Goal: Transaction & Acquisition: Purchase product/service

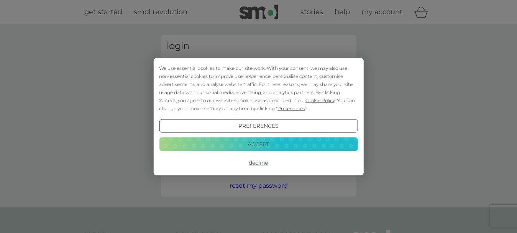
click at [262, 164] on button "Decline" at bounding box center [258, 163] width 198 height 14
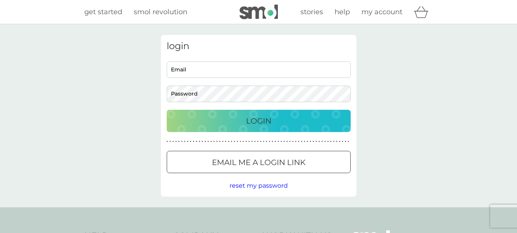
click at [108, 10] on span "get started" at bounding box center [103, 12] width 38 height 8
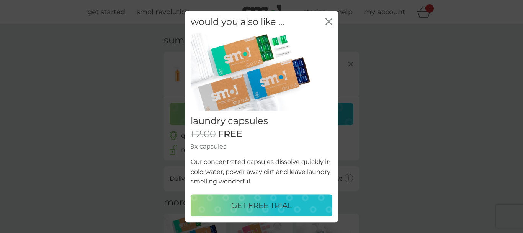
click at [329, 22] on icon "close" at bounding box center [330, 21] width 3 height 6
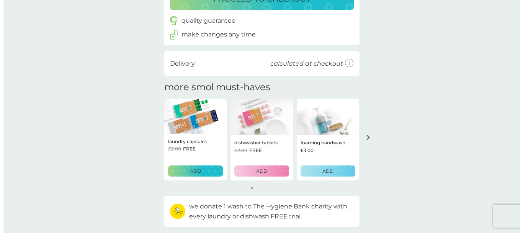
scroll to position [123, 0]
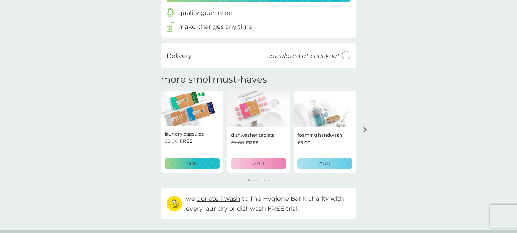
click at [364, 131] on icon "arrow right" at bounding box center [364, 129] width 3 height 5
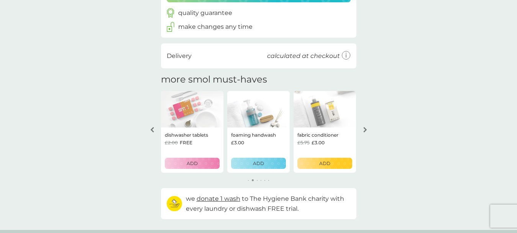
click at [364, 131] on icon "arrow right" at bounding box center [364, 129] width 3 height 5
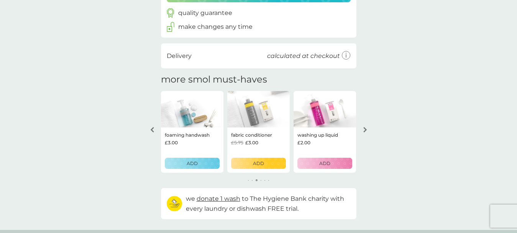
click at [325, 133] on p "washing up liquid" at bounding box center [317, 134] width 41 height 7
click at [327, 167] on button "ADD" at bounding box center [324, 162] width 55 height 11
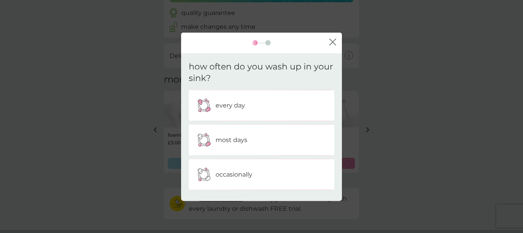
click at [262, 103] on div "every day" at bounding box center [262, 105] width 134 height 19
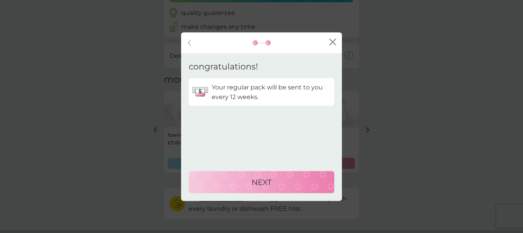
click at [262, 181] on p "NEXT" at bounding box center [262, 181] width 20 height 12
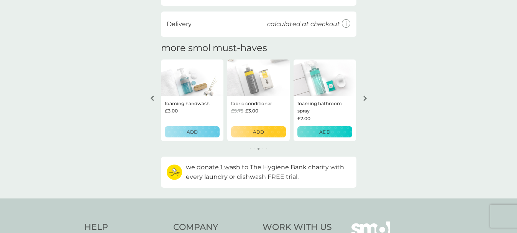
scroll to position [199, 0]
click at [367, 98] on div "arrow right" at bounding box center [365, 97] width 6 height 5
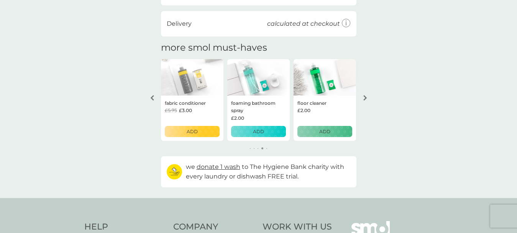
click at [367, 98] on div "arrow right" at bounding box center [365, 97] width 6 height 5
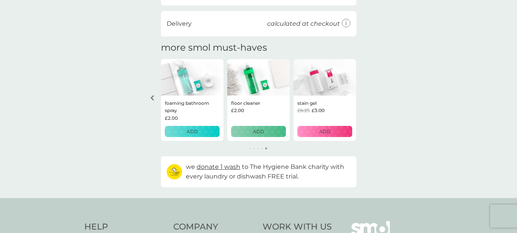
click at [367, 98] on div "your basket summary multi purpose spray trial pack every 16 weeks @ £7.00 £2.00…" at bounding box center [258, 11] width 517 height 373
click at [153, 99] on icon "arrow left" at bounding box center [151, 97] width 3 height 5
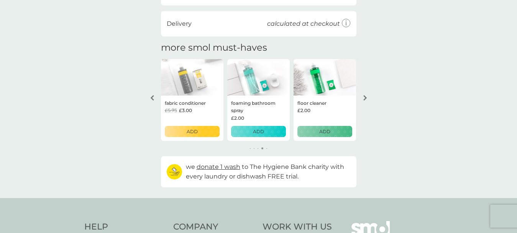
click at [153, 99] on icon "arrow left" at bounding box center [151, 97] width 3 height 5
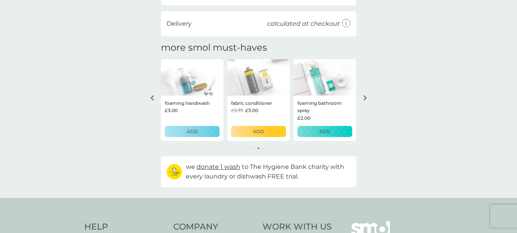
click at [153, 99] on icon "arrow left" at bounding box center [151, 97] width 3 height 5
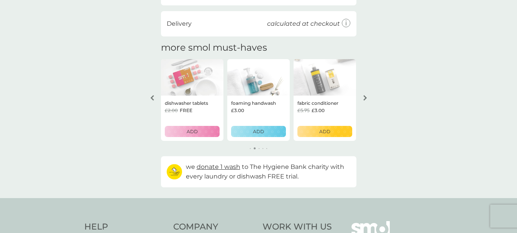
click at [153, 99] on icon "arrow left" at bounding box center [151, 97] width 3 height 5
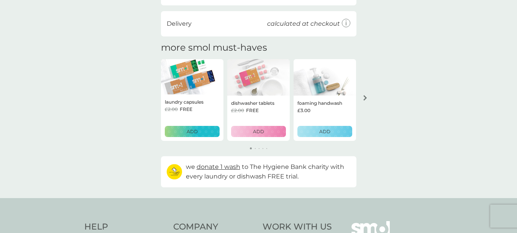
click at [153, 99] on div "your basket summary multi purpose spray trial pack every 16 weeks @ £7.00 £2.00…" at bounding box center [258, 11] width 517 height 373
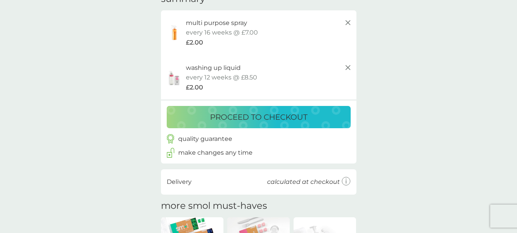
scroll to position [46, 0]
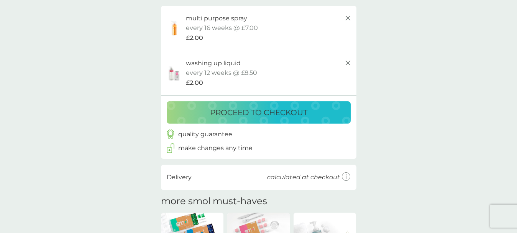
click at [262, 114] on p "proceed to checkout" at bounding box center [258, 112] width 97 height 12
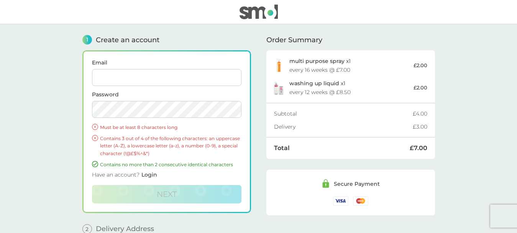
click at [138, 78] on input "Email" at bounding box center [166, 77] width 149 height 17
type input "[PERSON_NAME][EMAIL_ADDRESS][DOMAIN_NAME]"
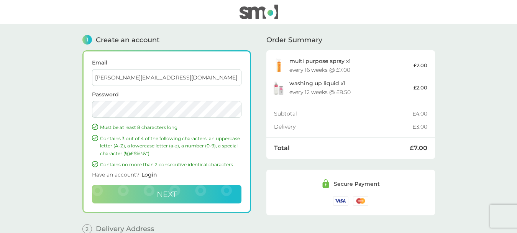
click at [172, 197] on span "Next" at bounding box center [167, 193] width 20 height 9
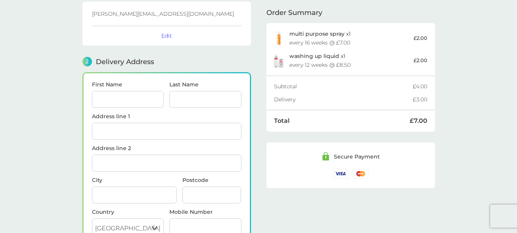
scroll to position [94, 0]
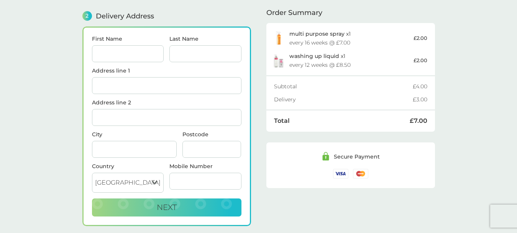
click at [106, 52] on input "First Name" at bounding box center [128, 53] width 72 height 17
type input "[PERSON_NAME]"
click at [185, 59] on input "Last Name" at bounding box center [205, 53] width 72 height 17
type input "[PERSON_NAME]"
click at [155, 85] on input "Address line 1" at bounding box center [166, 85] width 149 height 17
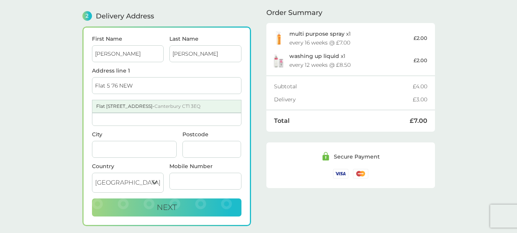
click at [142, 104] on div "Flat [STREET_ADDRESS]" at bounding box center [166, 106] width 149 height 12
type input "Flat [STREET_ADDRESS]"
type input "Canterbury"
type input "CT1 3EQ"
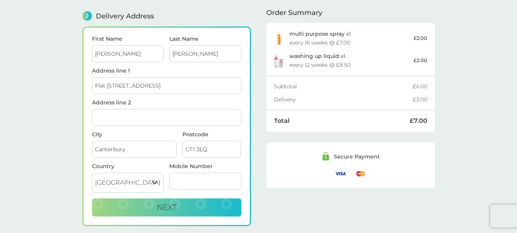
click at [182, 183] on input "Mobile Number" at bounding box center [205, 180] width 72 height 17
type input "07707720813"
click at [166, 210] on span "Next" at bounding box center [167, 206] width 20 height 9
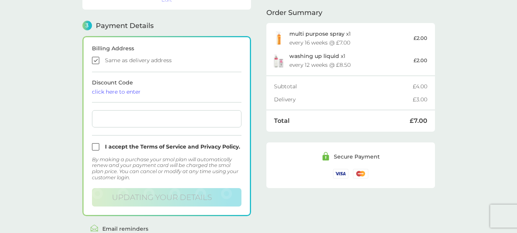
scroll to position [212, 0]
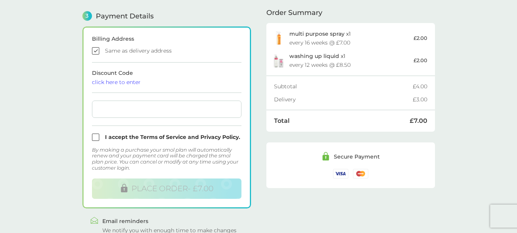
click at [95, 52] on input "checkbox" at bounding box center [166, 50] width 149 height 7
checkbox input "false"
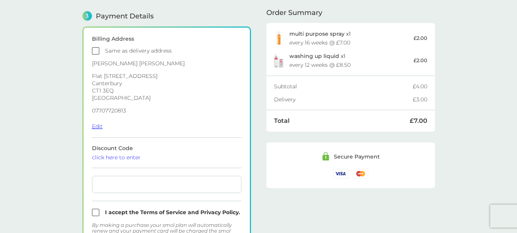
click at [97, 128] on button "Edit" at bounding box center [97, 126] width 11 height 7
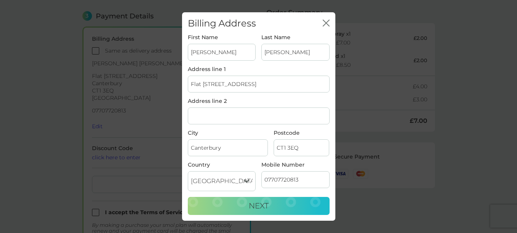
click at [228, 56] on input "[PERSON_NAME]" at bounding box center [222, 52] width 68 height 17
type input "B"
type input "m"
type input "MANDY"
click at [306, 49] on input "[PERSON_NAME]" at bounding box center [295, 52] width 68 height 17
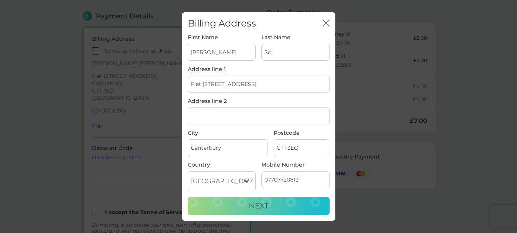
type input "S"
type input "SCOTT"
click at [234, 53] on input "MANDY" at bounding box center [222, 52] width 68 height 17
type input "M"
type input "C A"
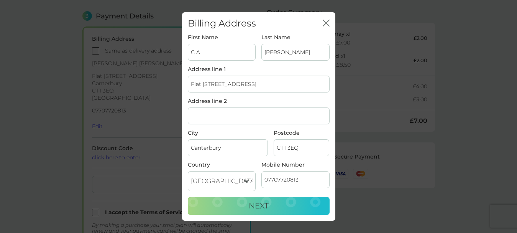
click at [266, 85] on input "Flat [STREET_ADDRESS]" at bounding box center [259, 83] width 142 height 17
type input "F"
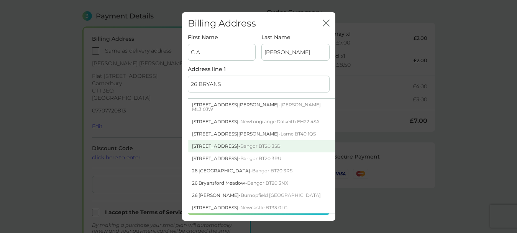
click at [255, 143] on span "Bangor BT20 3SB" at bounding box center [260, 146] width 40 height 6
type input "26 Bryansburn Road"
type input "Bangor"
type input "BT20 3SB"
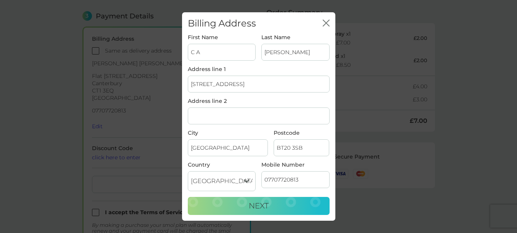
click at [308, 182] on input "07707720813" at bounding box center [295, 179] width 68 height 17
type input "0"
click at [277, 200] on button "Next" at bounding box center [259, 205] width 142 height 18
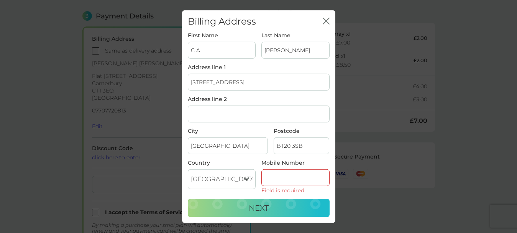
click at [278, 178] on input "Mobile Number" at bounding box center [295, 177] width 68 height 17
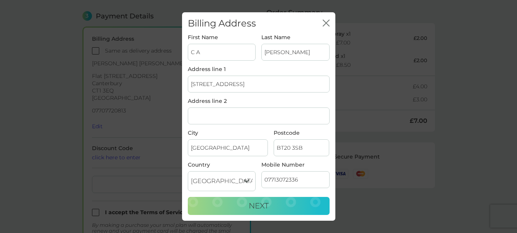
type input "07713072336"
click at [266, 203] on span "Next" at bounding box center [259, 205] width 20 height 9
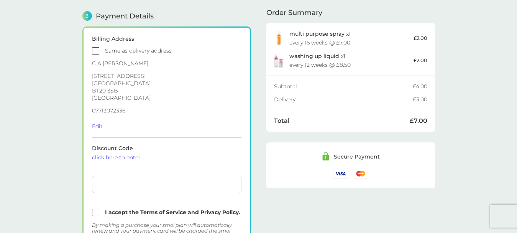
click at [123, 159] on div "click here to enter" at bounding box center [166, 156] width 149 height 5
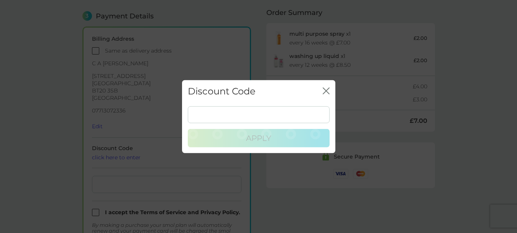
click at [325, 91] on icon "close" at bounding box center [324, 90] width 3 height 6
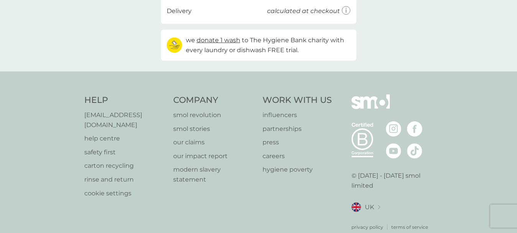
scroll to position [46, 0]
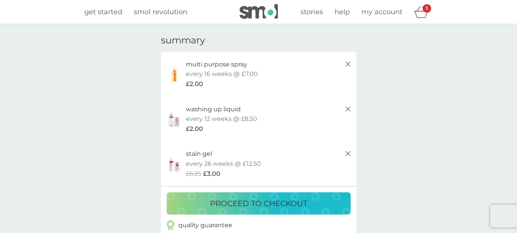
click at [276, 205] on p "proceed to checkout" at bounding box center [258, 203] width 97 height 12
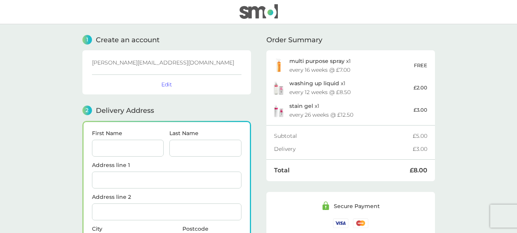
click at [123, 147] on input "First Name" at bounding box center [128, 147] width 72 height 17
type input "Bailie"
type input "Scott-Murphy"
type input "Flat 5, 76 New Dover Road"
type input "Canterbury"
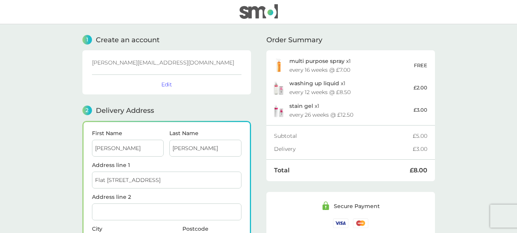
type input "CT1 3EQ"
type input "07707720813"
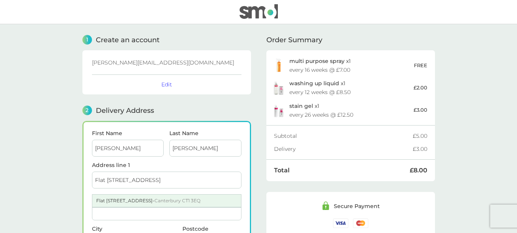
click at [181, 205] on div "Flat 5 76 New Dover Road - Canterbury CT1 3EQ" at bounding box center [166, 200] width 149 height 12
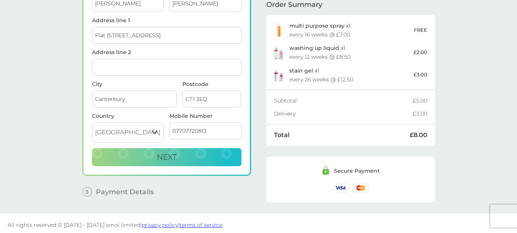
scroll to position [147, 0]
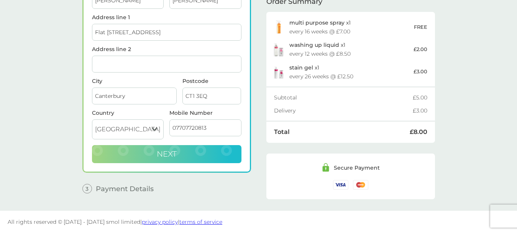
click at [175, 156] on span "Next" at bounding box center [167, 153] width 20 height 9
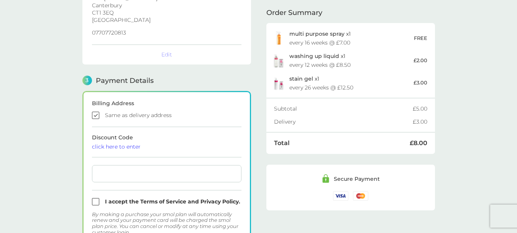
scroll to position [212, 0]
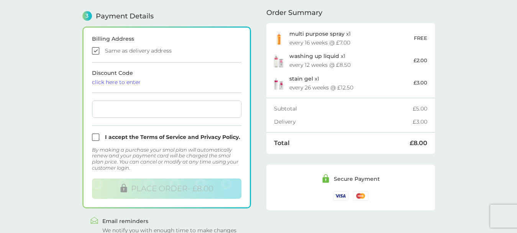
click at [97, 51] on input "checkbox" at bounding box center [166, 50] width 149 height 7
checkbox input "false"
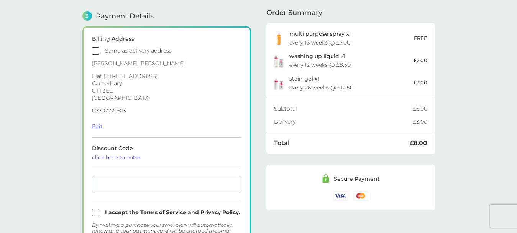
click at [98, 126] on button "Edit" at bounding box center [97, 126] width 11 height 7
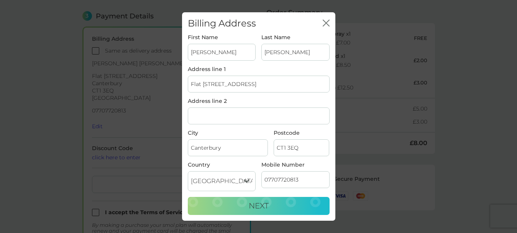
click at [213, 56] on input "Bailie" at bounding box center [222, 52] width 68 height 17
type input "B"
type input "C A"
click at [279, 56] on input "Scott-Murphy" at bounding box center [295, 52] width 68 height 17
type input "y"
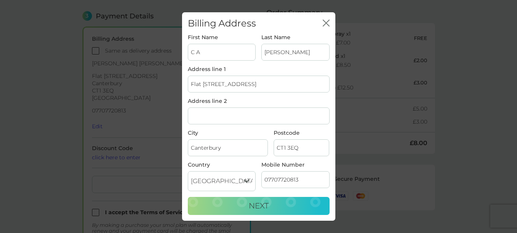
type input "SCOTT"
click at [264, 81] on input "Flat 5, 76 New Dover Road" at bounding box center [259, 83] width 142 height 17
type input "F"
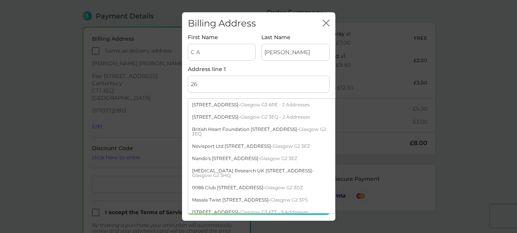
type input "26 Bryansburn Road"
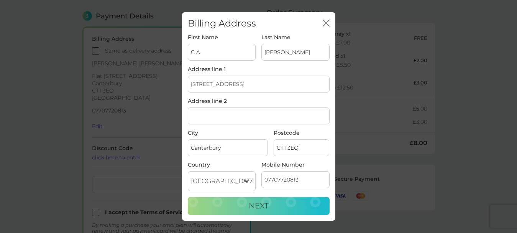
click at [247, 150] on input "Canterbury" at bounding box center [228, 147] width 80 height 17
type input "C"
type input "Bangor"
click at [297, 149] on input "CT1 3EQ" at bounding box center [301, 147] width 56 height 17
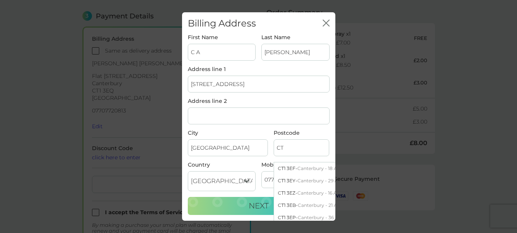
type input "C"
type input "BT20 3SB"
click at [278, 205] on div "26 Bryansburn Road - Bangor BT20 3SB" at bounding box center [347, 205] width 147 height 12
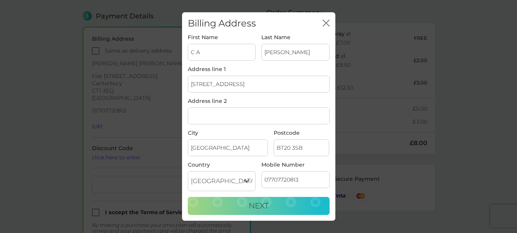
click at [305, 180] on input "07707720813" at bounding box center [295, 179] width 68 height 17
type input "07713072336"
click at [273, 205] on button "Next" at bounding box center [259, 205] width 142 height 18
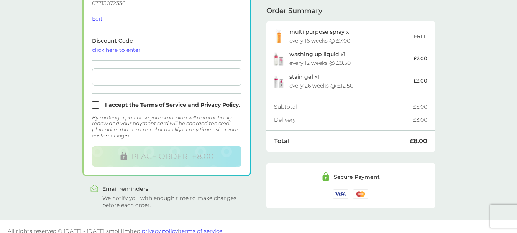
scroll to position [328, 0]
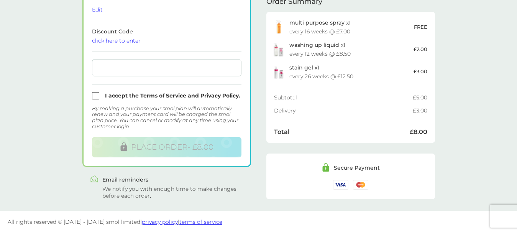
click at [95, 95] on input "checkbox" at bounding box center [166, 95] width 149 height 7
checkbox input "true"
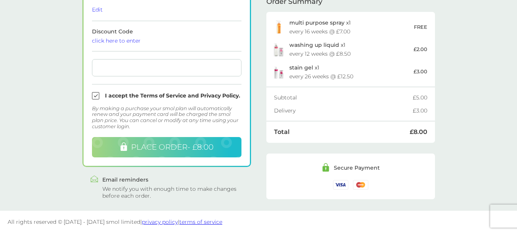
click at [167, 151] on span "PLACE ORDER - £8.00" at bounding box center [172, 146] width 82 height 9
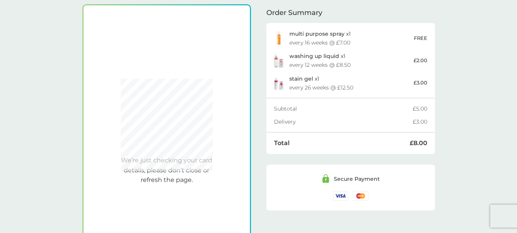
scroll to position [212, 0]
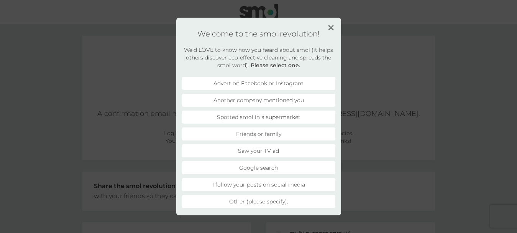
click at [264, 132] on li "Friends or family" at bounding box center [258, 133] width 153 height 13
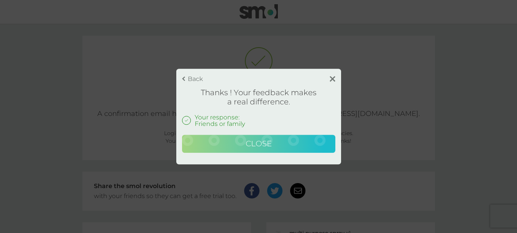
click at [273, 148] on button "Close" at bounding box center [258, 143] width 153 height 18
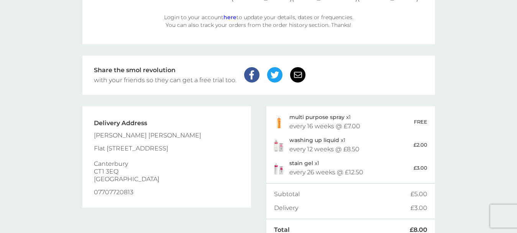
scroll to position [111, 0]
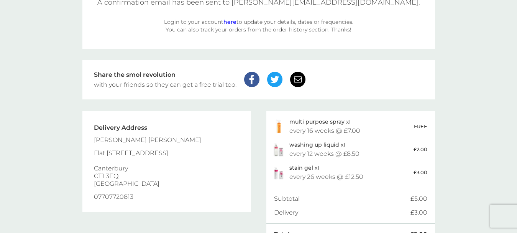
click at [297, 81] on img at bounding box center [297, 79] width 15 height 15
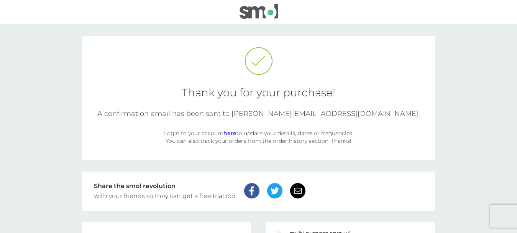
scroll to position [157, 0]
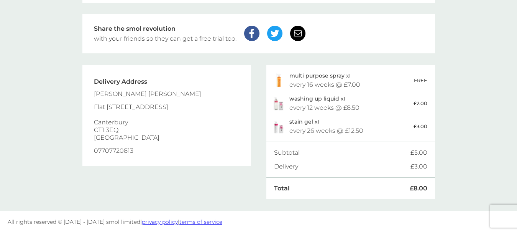
click at [300, 33] on img at bounding box center [297, 33] width 15 height 15
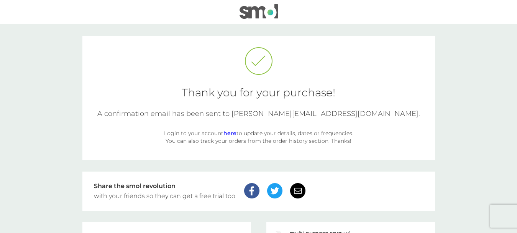
click at [229, 133] on link "here" at bounding box center [229, 132] width 13 height 7
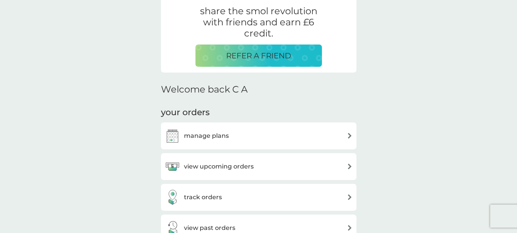
scroll to position [153, 0]
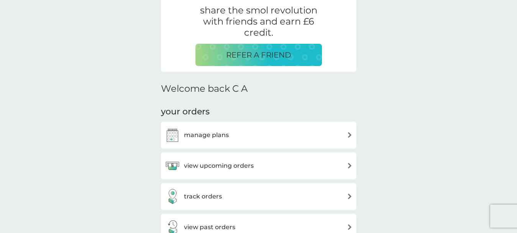
click at [344, 133] on div "manage plans" at bounding box center [259, 134] width 188 height 15
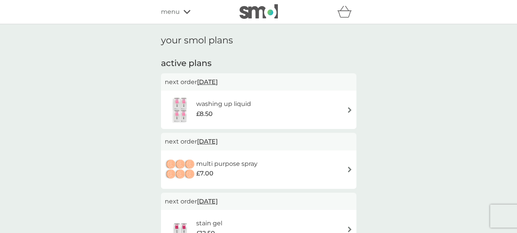
click at [187, 11] on icon at bounding box center [186, 12] width 7 height 5
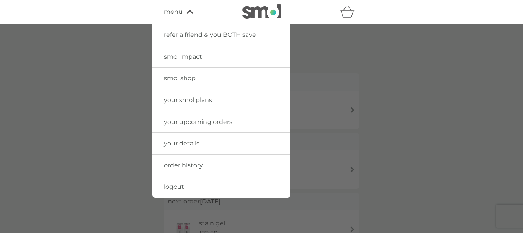
click at [186, 168] on span "order history" at bounding box center [183, 164] width 39 height 7
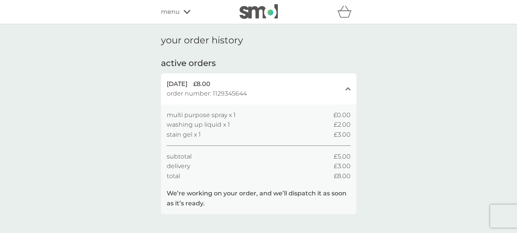
click at [188, 10] on icon at bounding box center [186, 12] width 7 height 5
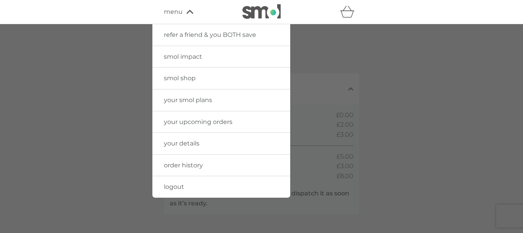
click at [183, 148] on link "your details" at bounding box center [221, 143] width 138 height 21
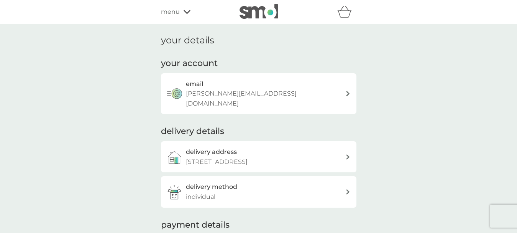
click at [177, 12] on span "menu" at bounding box center [170, 12] width 19 height 10
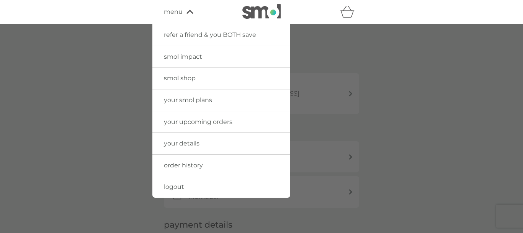
click at [190, 35] on span "refer a friend & you BOTH save" at bounding box center [210, 34] width 92 height 7
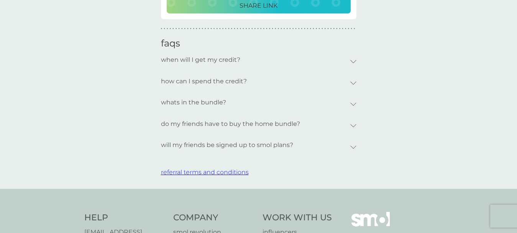
scroll to position [291, 0]
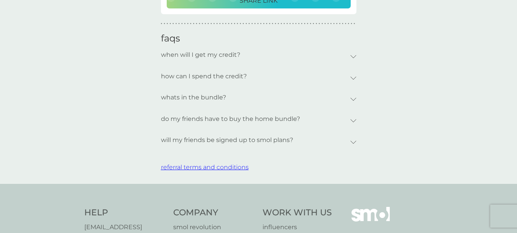
click at [352, 118] on div "do my friends have to buy the home bundle?" at bounding box center [258, 120] width 195 height 21
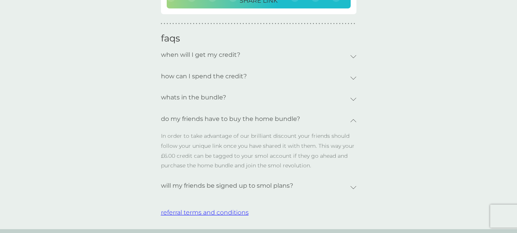
click at [354, 122] on div "do my friends have to buy the home bundle?" at bounding box center [258, 120] width 195 height 21
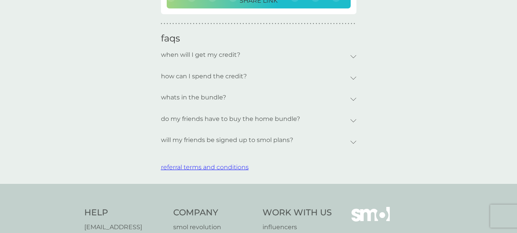
click at [354, 96] on div "whats in the bundle?" at bounding box center [258, 98] width 195 height 21
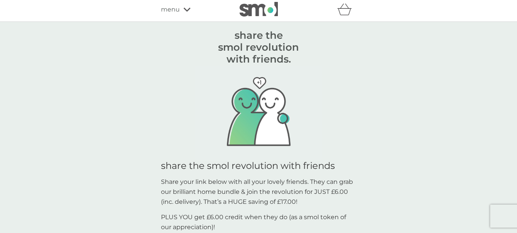
scroll to position [0, 0]
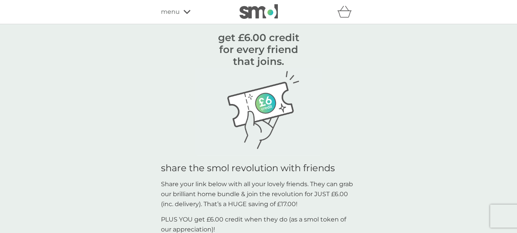
click at [184, 10] on icon at bounding box center [186, 12] width 7 height 4
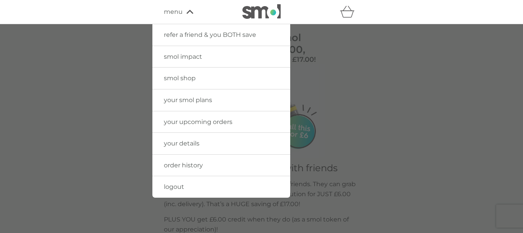
click at [198, 145] on span "your details" at bounding box center [182, 142] width 36 height 7
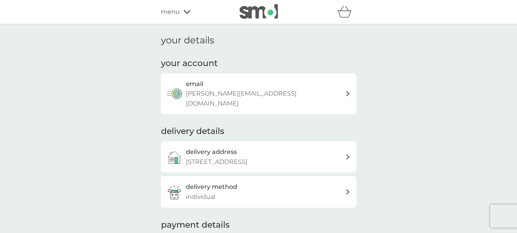
click at [347, 85] on div "email bailie@monkeydragons.com" at bounding box center [258, 93] width 195 height 41
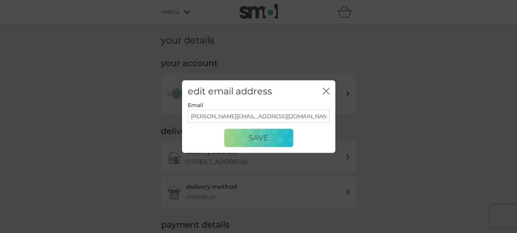
click at [326, 89] on icon "close" at bounding box center [326, 90] width 7 height 7
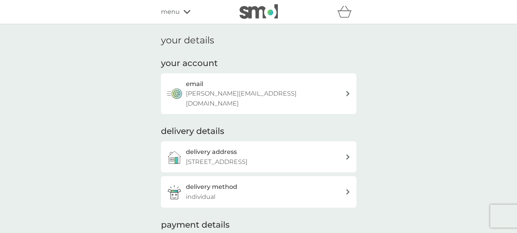
click at [347, 189] on icon at bounding box center [348, 191] width 4 height 5
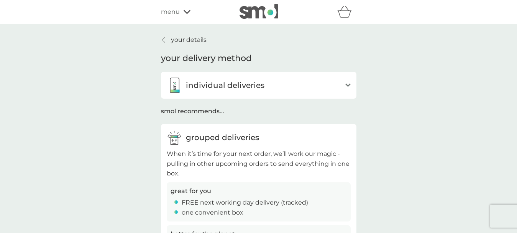
click at [162, 38] on icon at bounding box center [163, 40] width 3 height 6
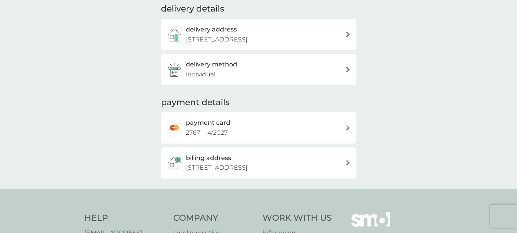
scroll to position [138, 0]
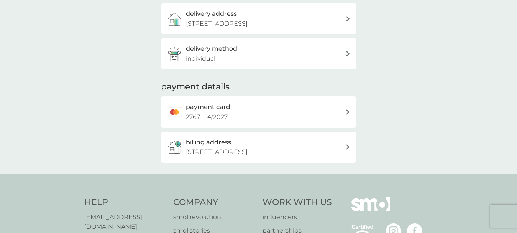
click at [349, 105] on div "payment card 2767 4 / 2027" at bounding box center [258, 111] width 195 height 31
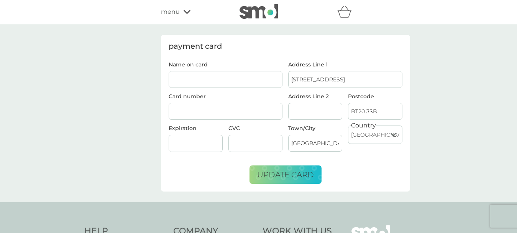
click at [180, 13] on div "menu" at bounding box center [193, 12] width 65 height 10
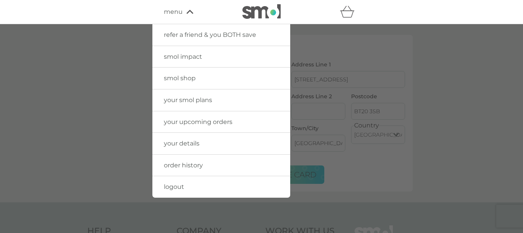
click at [183, 98] on span "your smol plans" at bounding box center [188, 99] width 48 height 7
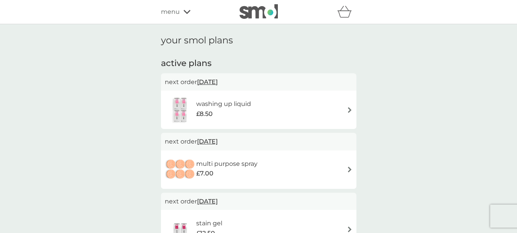
click at [418, 152] on div "your smol plans active plans next order 22 Oct 2025 washing up liquid £8.50 nex…" at bounding box center [258, 145] width 517 height 242
click at [176, 11] on span "menu" at bounding box center [170, 12] width 19 height 10
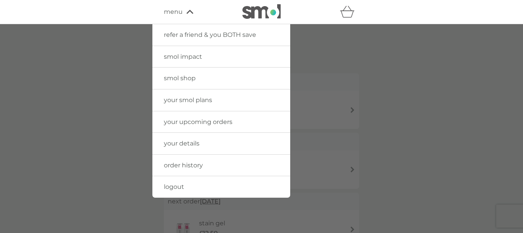
click at [186, 164] on span "order history" at bounding box center [183, 164] width 39 height 7
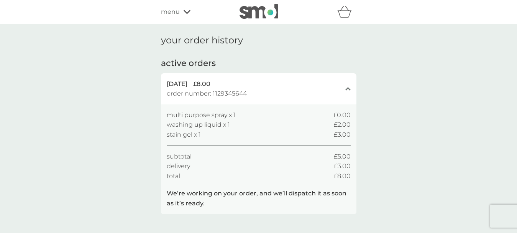
click at [349, 90] on icon "close" at bounding box center [347, 89] width 5 height 4
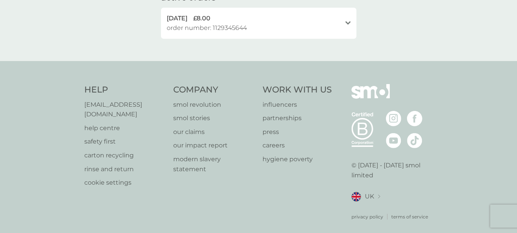
scroll to position [66, 0]
click at [349, 22] on icon at bounding box center [347, 22] width 5 height 3
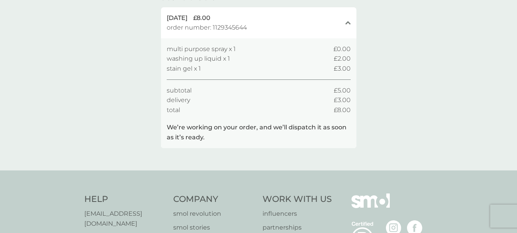
click at [349, 24] on icon "close" at bounding box center [347, 23] width 5 height 4
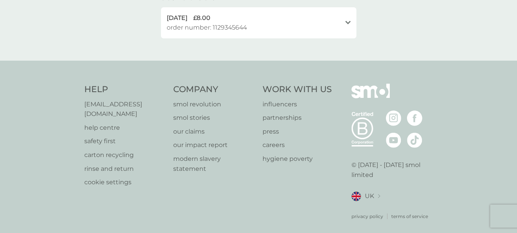
scroll to position [0, 0]
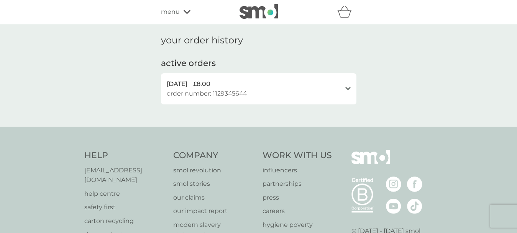
click at [180, 14] on div "menu" at bounding box center [193, 12] width 65 height 10
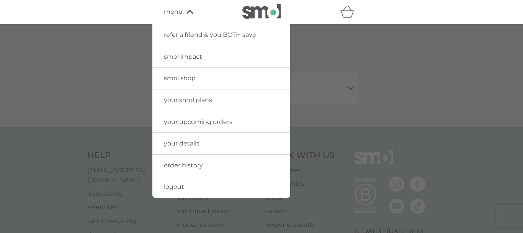
click at [184, 166] on span "order history" at bounding box center [183, 164] width 39 height 7
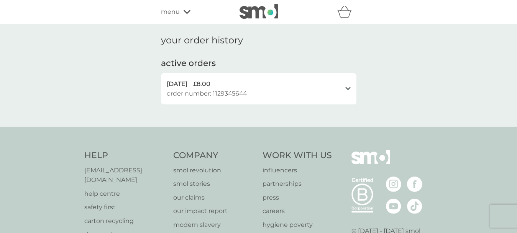
click at [182, 11] on div "menu" at bounding box center [193, 12] width 65 height 10
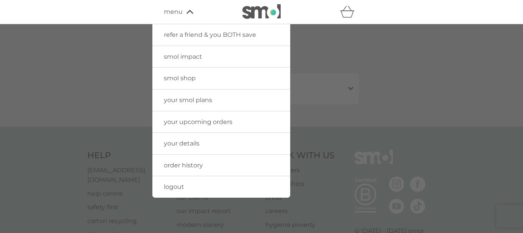
click at [188, 100] on span "your smol plans" at bounding box center [188, 99] width 48 height 7
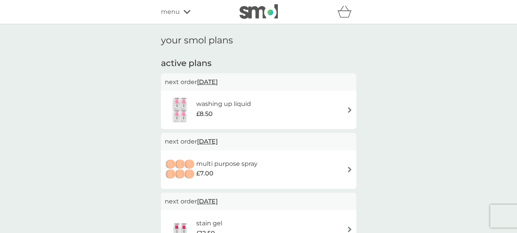
click at [309, 110] on div "washing up liquid £8.50" at bounding box center [259, 109] width 188 height 27
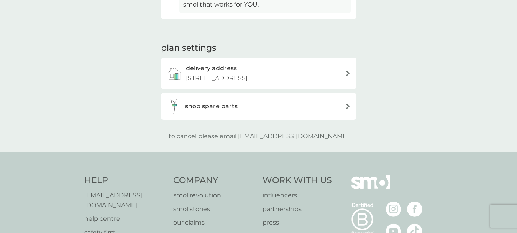
scroll to position [245, 0]
drag, startPoint x: 254, startPoint y: 136, endPoint x: 330, endPoint y: 135, distance: 75.5
click at [330, 135] on p "to cancel please email help@smolproducts.com" at bounding box center [259, 135] width 180 height 10
copy p "[EMAIL_ADDRESS][DOMAIN_NAME]"
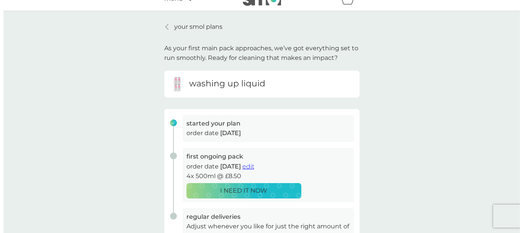
scroll to position [0, 0]
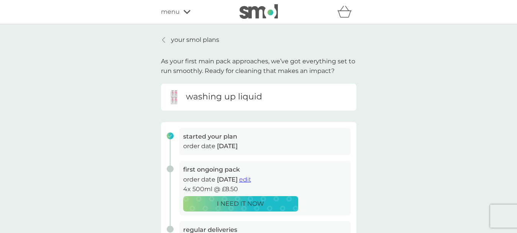
click at [192, 40] on p "your smol plans" at bounding box center [195, 40] width 48 height 10
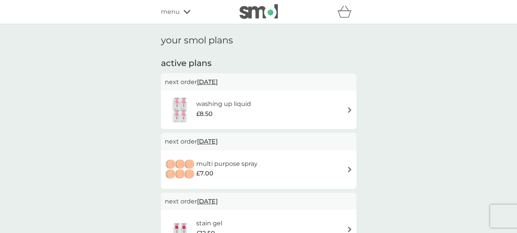
click at [181, 12] on div "menu" at bounding box center [193, 12] width 65 height 10
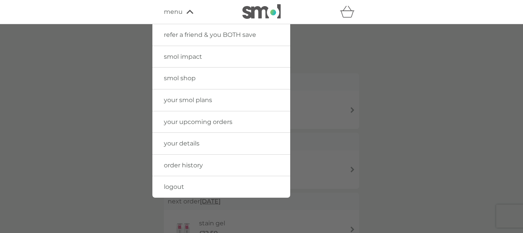
click at [193, 166] on span "order history" at bounding box center [183, 164] width 39 height 7
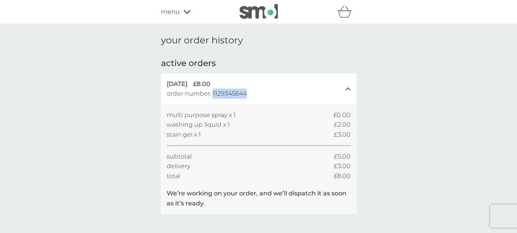
drag, startPoint x: 246, startPoint y: 94, endPoint x: 213, endPoint y: 93, distance: 33.4
click at [213, 93] on div "8 Oct 2025 £8.00 order number: 1129345644" at bounding box center [254, 89] width 175 height 20
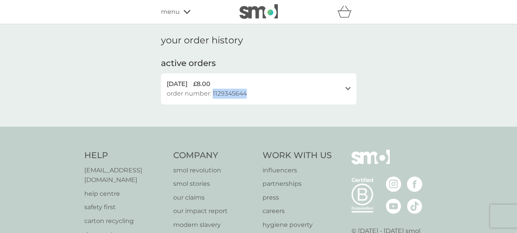
copy span "1129345644"
click at [186, 13] on icon at bounding box center [186, 12] width 7 height 4
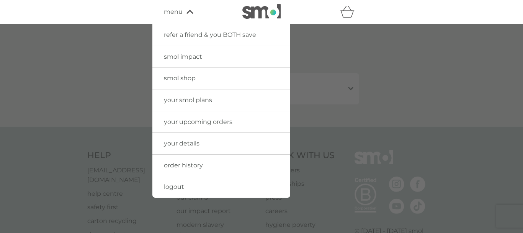
click at [184, 186] on link "logout" at bounding box center [221, 186] width 138 height 21
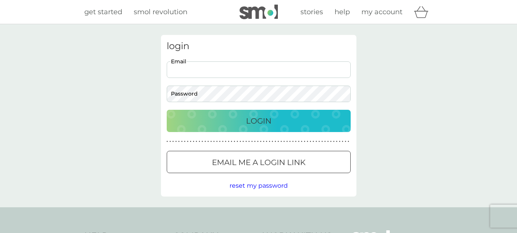
click at [220, 67] on input "Email" at bounding box center [259, 69] width 184 height 16
click at [198, 70] on input "[PERSON_NAME][EMAIL_ADDRESS][DOMAIN_NAME]" at bounding box center [259, 69] width 184 height 16
click at [233, 70] on input "[PERSON_NAME][EMAIL_ADDRESS][DOMAIN_NAME]" at bounding box center [259, 69] width 184 height 16
type input "[PERSON_NAME][EMAIL_ADDRESS][DOMAIN_NAME]"
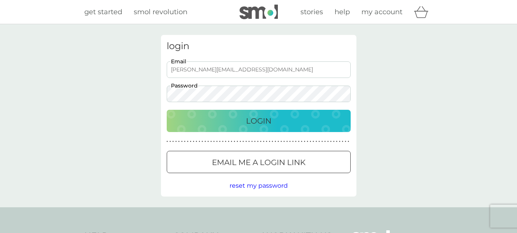
click at [246, 128] on button "Login" at bounding box center [259, 121] width 184 height 22
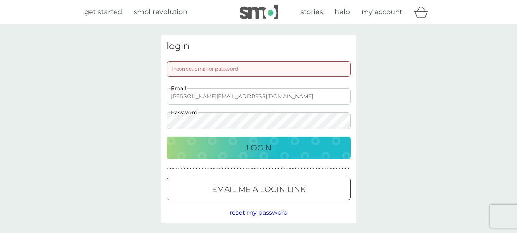
click at [262, 150] on p "Login" at bounding box center [258, 147] width 25 height 12
click at [262, 212] on span "reset my password" at bounding box center [258, 211] width 58 height 7
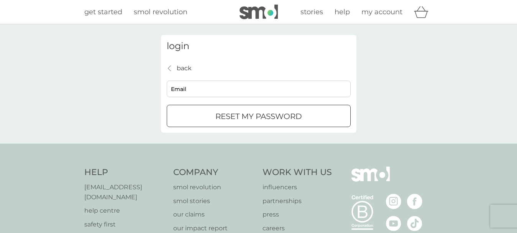
click at [224, 91] on input "Email" at bounding box center [259, 88] width 184 height 16
type input "mandy@monkeydragons.com"
click at [236, 118] on p "reset my password" at bounding box center [258, 116] width 87 height 12
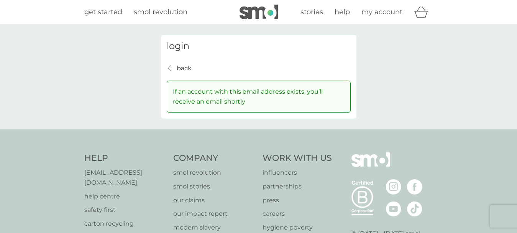
click at [171, 69] on div "back" at bounding box center [169, 68] width 5 height 6
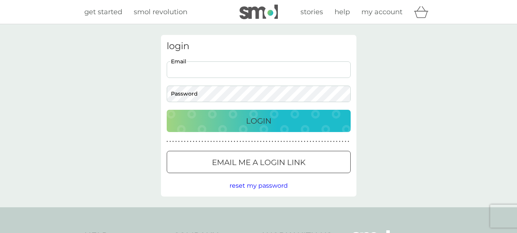
click at [203, 71] on input "Email" at bounding box center [259, 69] width 184 height 16
type input "mandy4764@gmail.com"
click at [261, 131] on button "Login" at bounding box center [259, 121] width 184 height 22
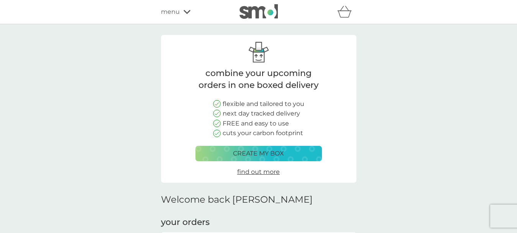
scroll to position [138, 0]
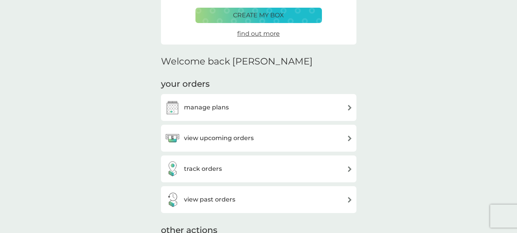
click at [337, 139] on div "view upcoming orders" at bounding box center [259, 137] width 188 height 15
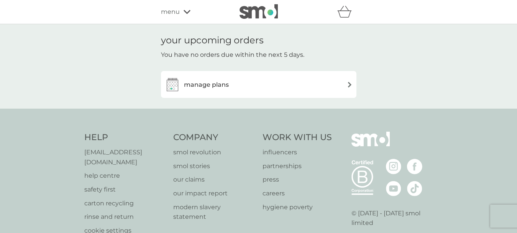
click at [346, 84] on div "manage plans" at bounding box center [259, 84] width 188 height 15
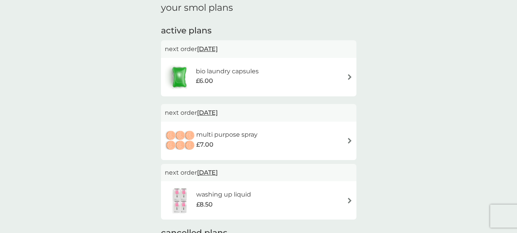
scroll to position [123, 0]
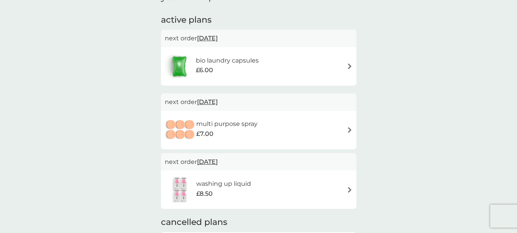
click at [290, 67] on div "bio laundry capsules £6.00" at bounding box center [259, 66] width 188 height 27
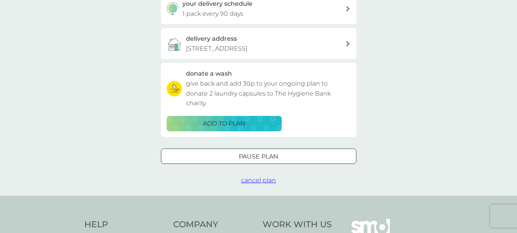
scroll to position [199, 0]
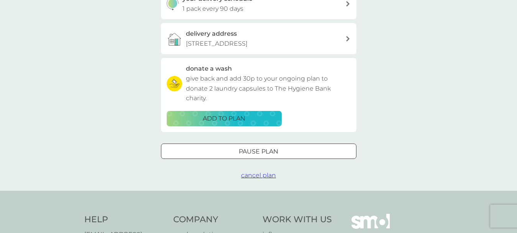
click at [266, 149] on div at bounding box center [267, 150] width 7 height 7
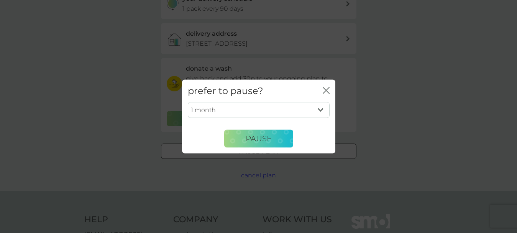
click at [321, 111] on select "1 month 2 months 3 months 4 months 5 months 6 months" at bounding box center [259, 110] width 142 height 16
select select "4"
click at [188, 102] on select "1 month 2 months 3 months 4 months 5 months 6 months" at bounding box center [259, 110] width 142 height 16
click at [247, 139] on span "Pause" at bounding box center [259, 138] width 26 height 9
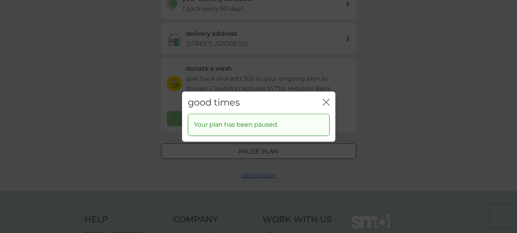
click at [326, 101] on icon "close" at bounding box center [326, 101] width 7 height 7
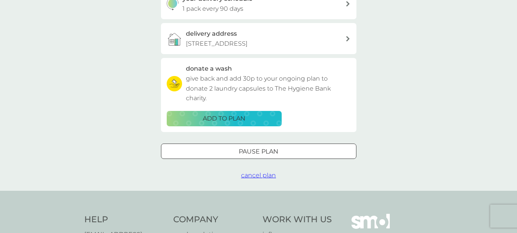
scroll to position [0, 0]
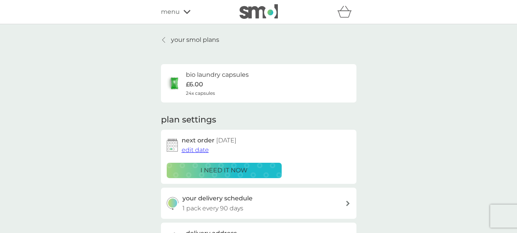
click at [164, 38] on icon at bounding box center [163, 40] width 3 height 6
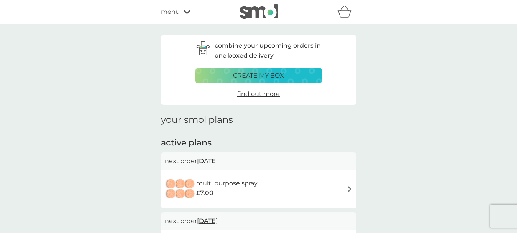
click at [175, 14] on span "menu" at bounding box center [170, 12] width 19 height 10
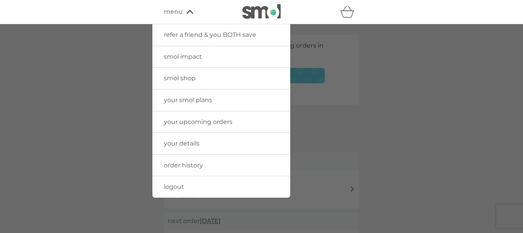
click at [186, 34] on span "refer a friend & you BOTH save" at bounding box center [210, 34] width 92 height 7
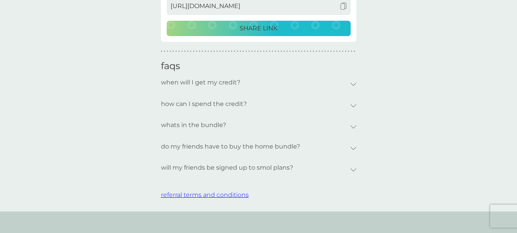
scroll to position [276, 0]
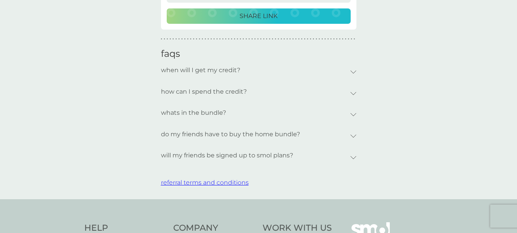
click at [258, 20] on p "SHARE LINK" at bounding box center [258, 16] width 38 height 10
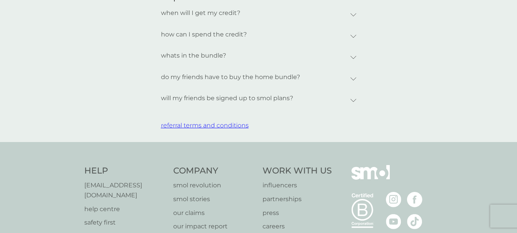
scroll to position [337, 0]
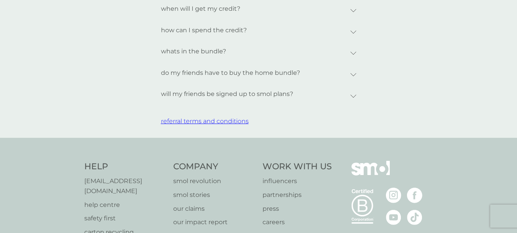
click at [204, 123] on span "referral terms and conditions" at bounding box center [205, 120] width 88 height 7
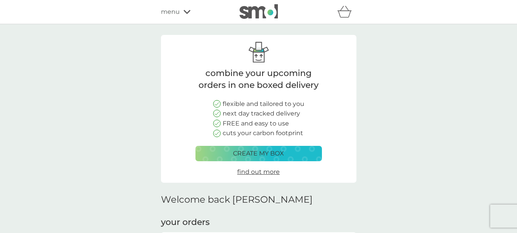
click at [185, 11] on icon at bounding box center [186, 12] width 7 height 4
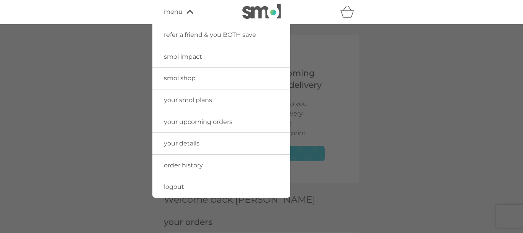
click at [191, 36] on span "refer a friend & you BOTH save" at bounding box center [210, 34] width 92 height 7
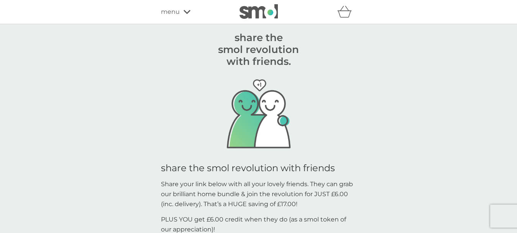
scroll to position [203, 0]
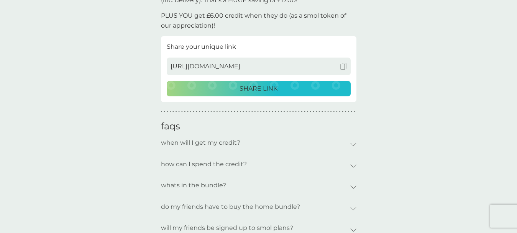
click at [345, 68] on img at bounding box center [343, 66] width 7 height 7
click at [353, 208] on icon at bounding box center [353, 207] width 6 height 3
click at [356, 187] on icon at bounding box center [353, 186] width 6 height 3
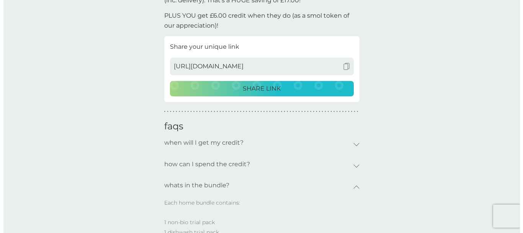
scroll to position [0, 0]
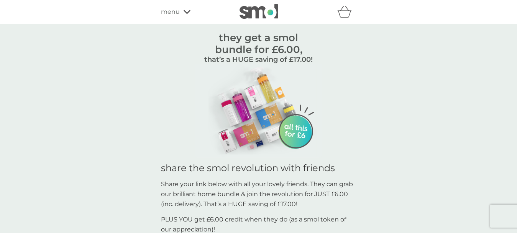
click at [188, 14] on div "menu" at bounding box center [193, 12] width 65 height 10
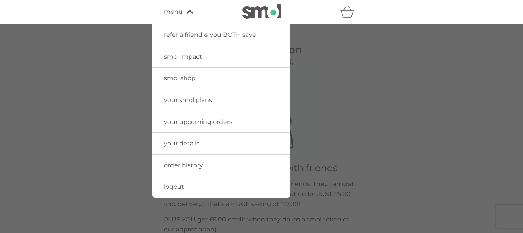
click at [178, 186] on span "logout" at bounding box center [174, 186] width 20 height 7
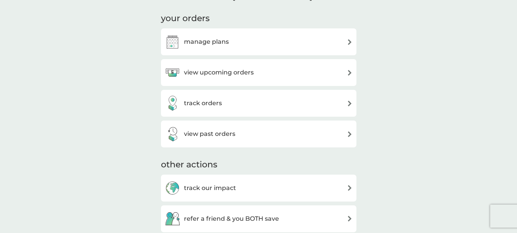
scroll to position [407, 0]
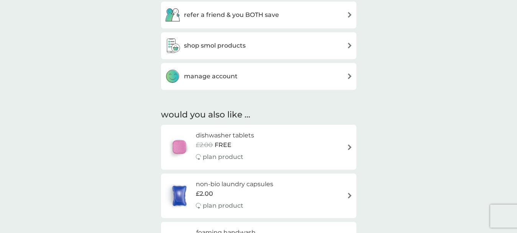
click at [249, 15] on h3 "refer a friend & you BOTH save" at bounding box center [231, 15] width 95 height 10
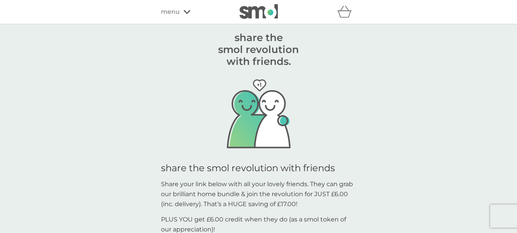
scroll to position [203, 0]
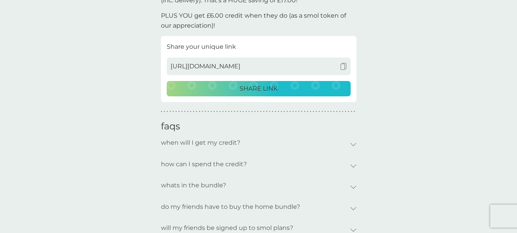
click at [259, 86] on p "SHARE LINK" at bounding box center [258, 89] width 38 height 10
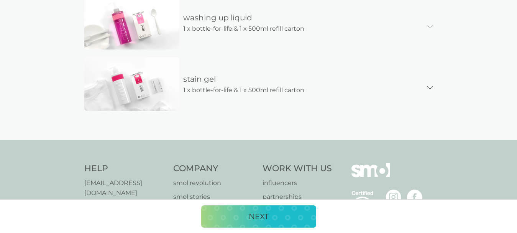
scroll to position [490, 0]
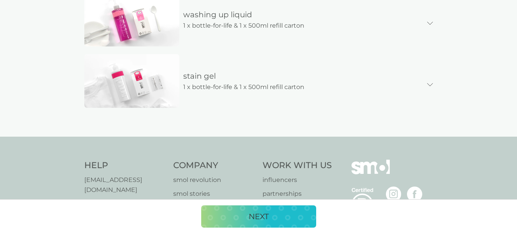
click at [259, 224] on button "NEXT" at bounding box center [258, 216] width 115 height 22
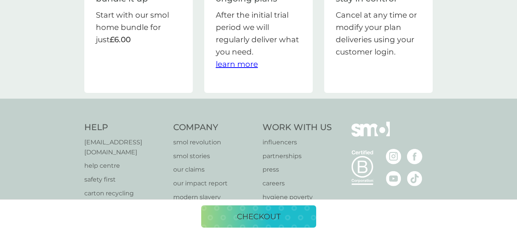
scroll to position [92, 0]
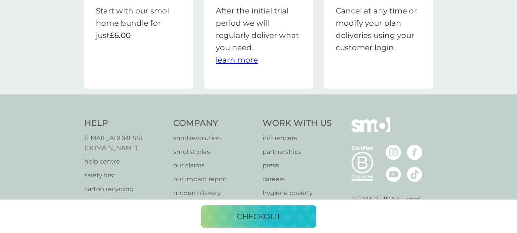
click at [253, 216] on p "checkout" at bounding box center [259, 216] width 44 height 12
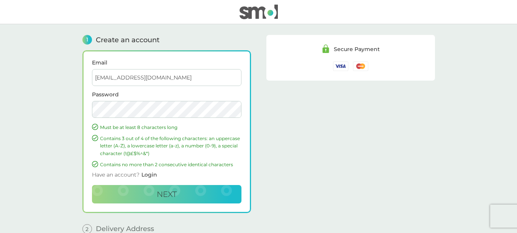
click at [166, 81] on input "[EMAIL_ADDRESS][DOMAIN_NAME]" at bounding box center [166, 77] width 149 height 17
click at [108, 79] on input "[PERSON_NAME][EMAIL_ADDRESS][DOMAIN_NAME]" at bounding box center [166, 77] width 149 height 17
type input "[PERSON_NAME][EMAIL_ADDRESS][DOMAIN_NAME]"
click at [170, 197] on span "Next" at bounding box center [167, 193] width 20 height 9
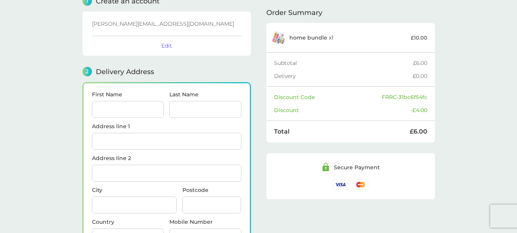
scroll to position [94, 0]
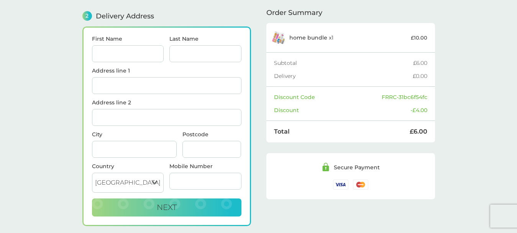
click at [111, 54] on input "First Name" at bounding box center [128, 53] width 72 height 17
type input "A"
type input "[PERSON_NAME]"
click at [187, 54] on input "Last Name" at bounding box center [205, 53] width 72 height 17
type input "[PERSON_NAME]"
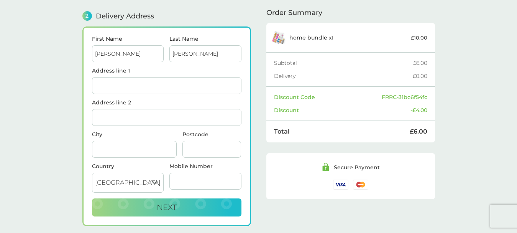
type input "Flat [STREET_ADDRESS]"
type input "Canterbury"
type input "CT1 3EQ"
type input "07707720813"
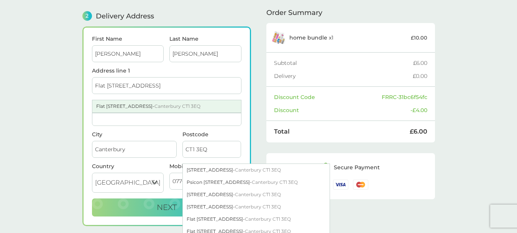
click at [188, 107] on span "Canterbury CT1 3EQ" at bounding box center [177, 106] width 46 height 6
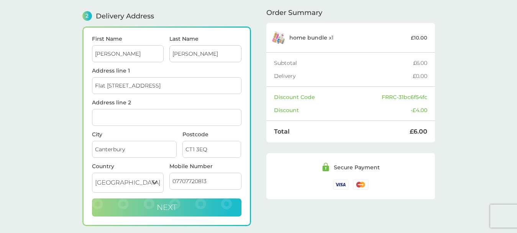
click at [158, 208] on span "Next" at bounding box center [167, 206] width 20 height 9
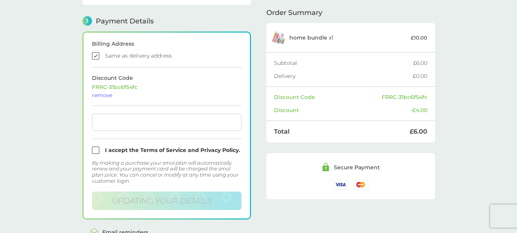
scroll to position [212, 0]
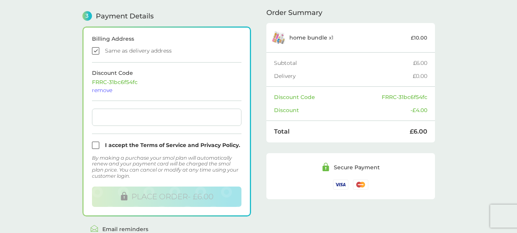
click at [97, 52] on input "checkbox" at bounding box center [166, 50] width 149 height 7
checkbox input "false"
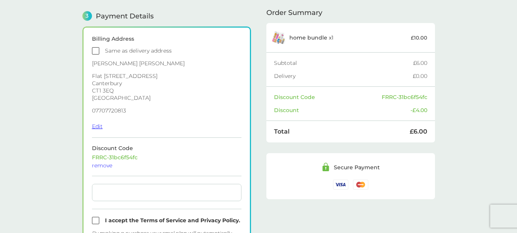
click at [99, 127] on button "Edit" at bounding box center [97, 126] width 11 height 7
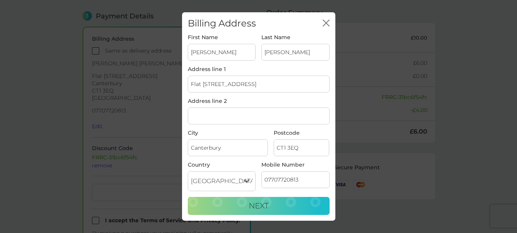
click at [246, 56] on input "[PERSON_NAME]" at bounding box center [222, 52] width 68 height 17
type input "P"
type input "C A"
click at [270, 55] on input "[PERSON_NAME]" at bounding box center [295, 52] width 68 height 17
click at [313, 50] on input "[PERSON_NAME]" at bounding box center [295, 52] width 68 height 17
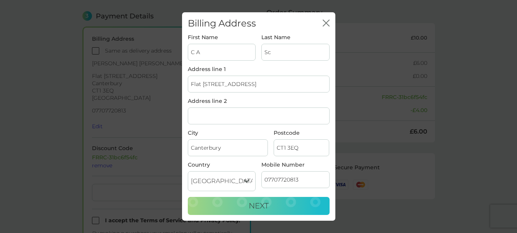
type input "S"
click at [301, 52] on input "Last Name" at bounding box center [295, 52] width 68 height 17
type input "[PERSON_NAME]"
click at [275, 84] on input "Flat [STREET_ADDRESS]" at bounding box center [259, 83] width 142 height 17
type input "F"
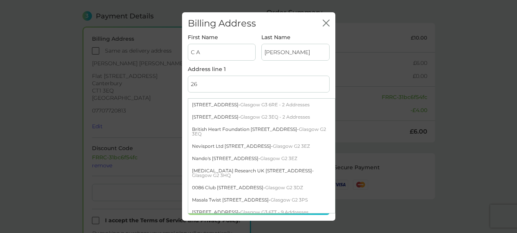
type input "[STREET_ADDRESS]"
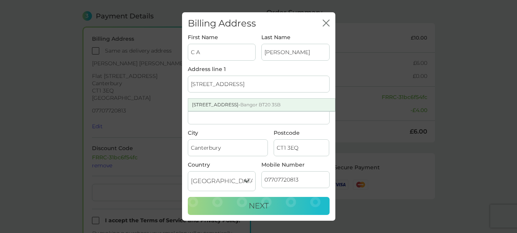
click at [254, 105] on span "Bangor BT20 3SB" at bounding box center [260, 105] width 40 height 6
type input "[GEOGRAPHIC_DATA]"
type input "BT20 3SB"
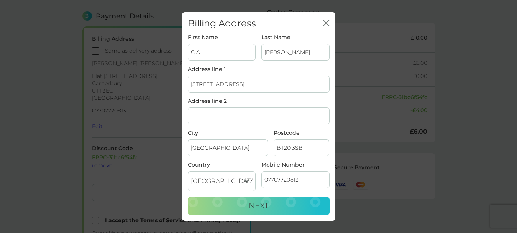
click at [301, 181] on input "07707720813" at bounding box center [295, 179] width 68 height 17
type input "07713072336"
click at [246, 206] on button "Next" at bounding box center [259, 205] width 142 height 18
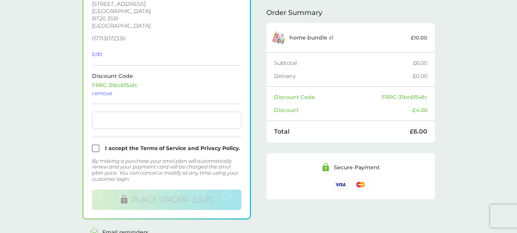
scroll to position [288, 0]
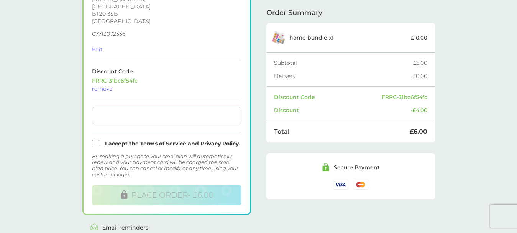
click at [133, 120] on div at bounding box center [166, 115] width 149 height 17
click at [95, 144] on input "checkbox" at bounding box center [166, 143] width 149 height 7
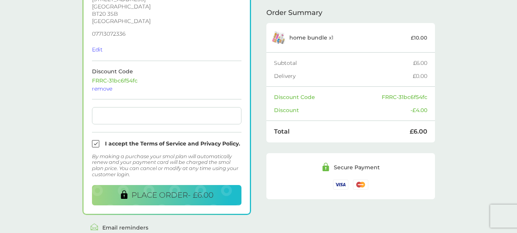
click at [95, 144] on input "checkbox" at bounding box center [166, 143] width 149 height 7
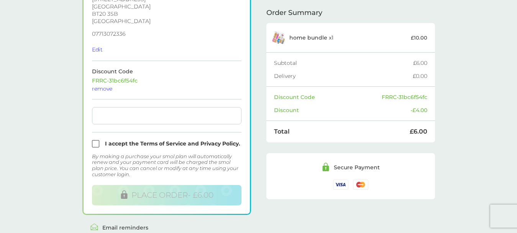
click at [95, 144] on input "checkbox" at bounding box center [166, 143] width 149 height 7
checkbox input "true"
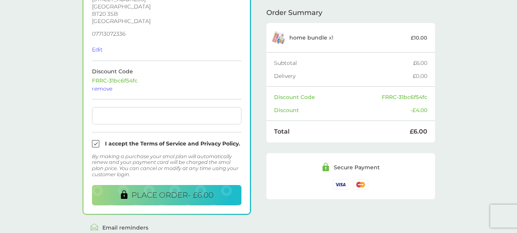
scroll to position [85, 0]
